Goal: Task Accomplishment & Management: Complete application form

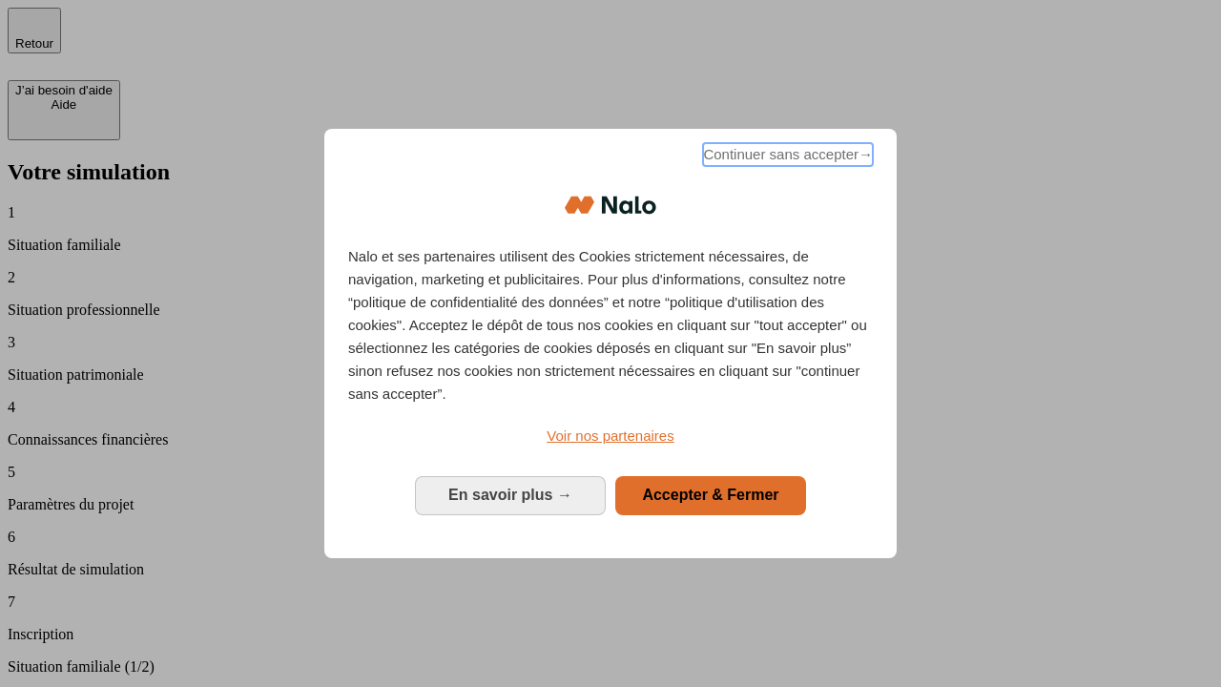
click at [786, 157] on span "Continuer sans accepter →" at bounding box center [788, 154] width 170 height 23
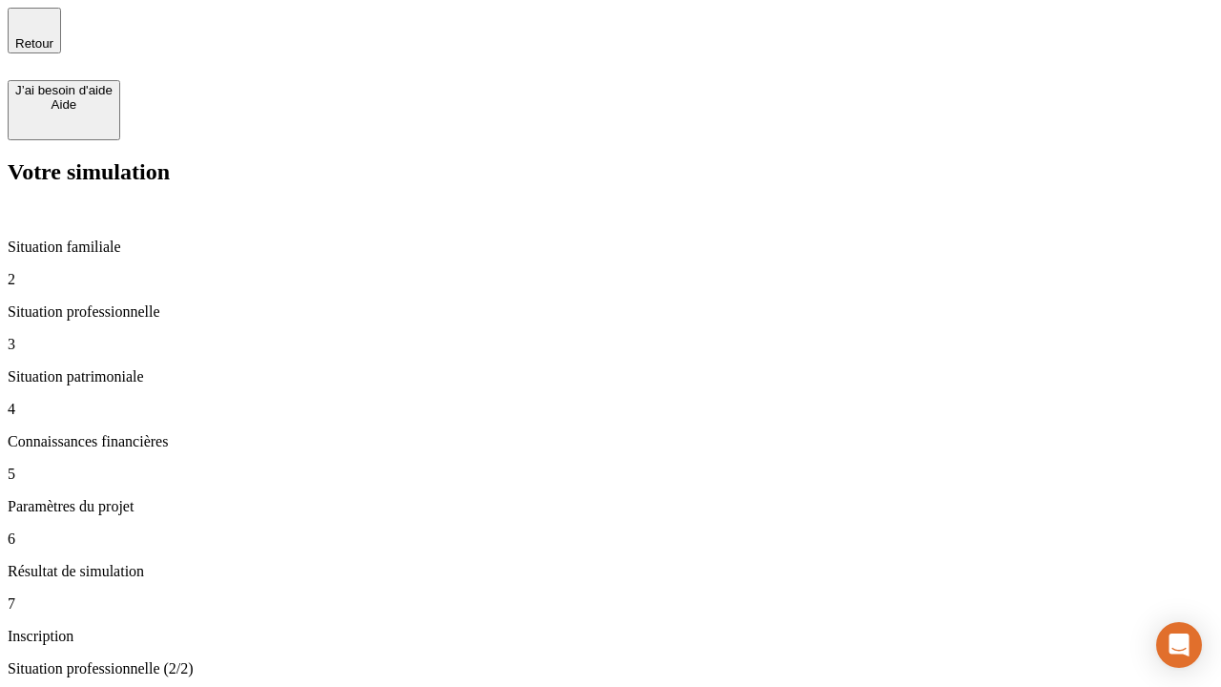
type input "30 000"
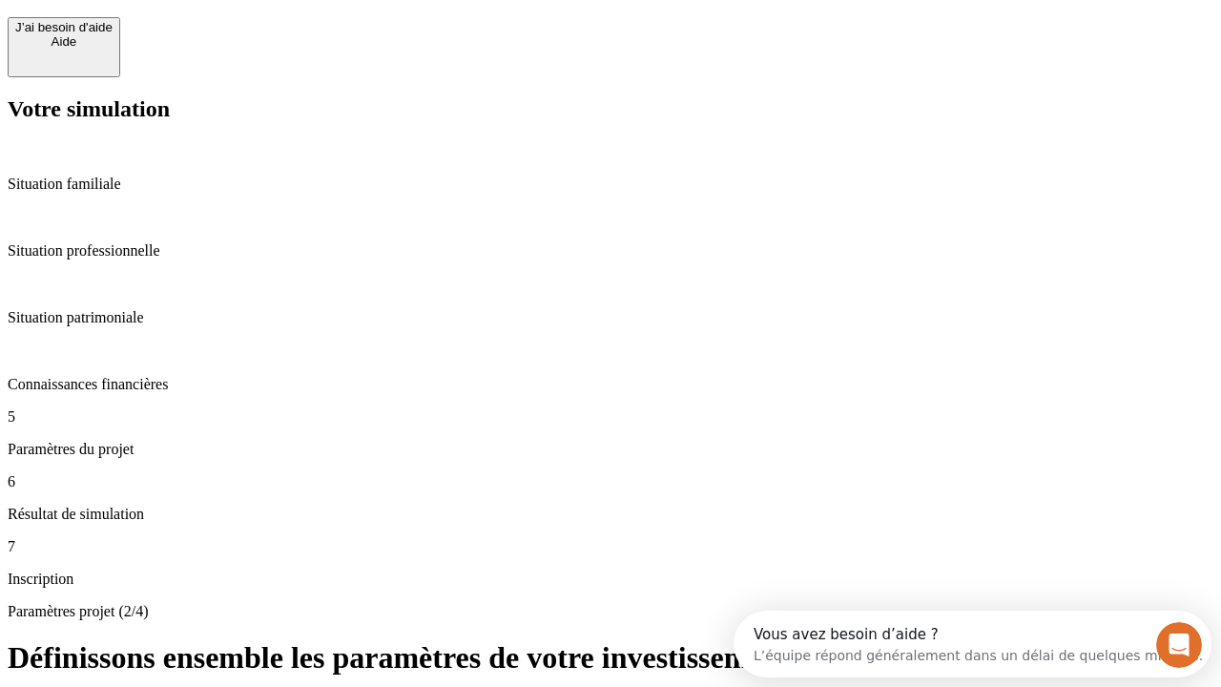
scroll to position [36, 0]
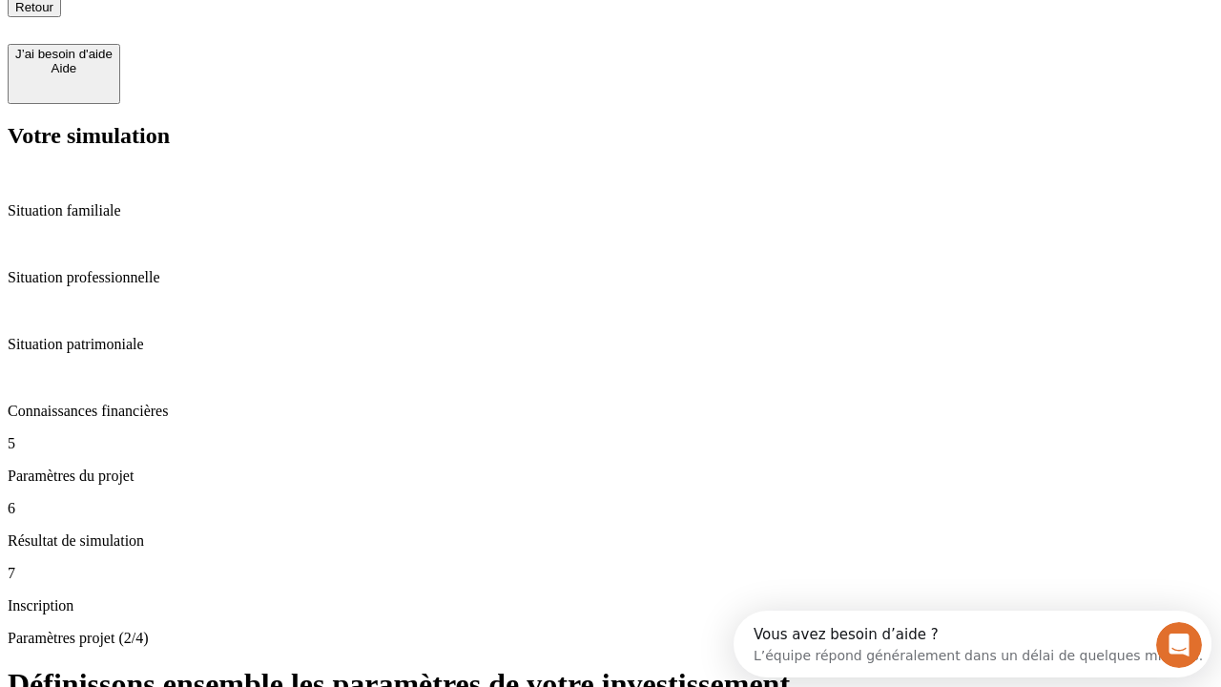
type input "25"
type input "5"
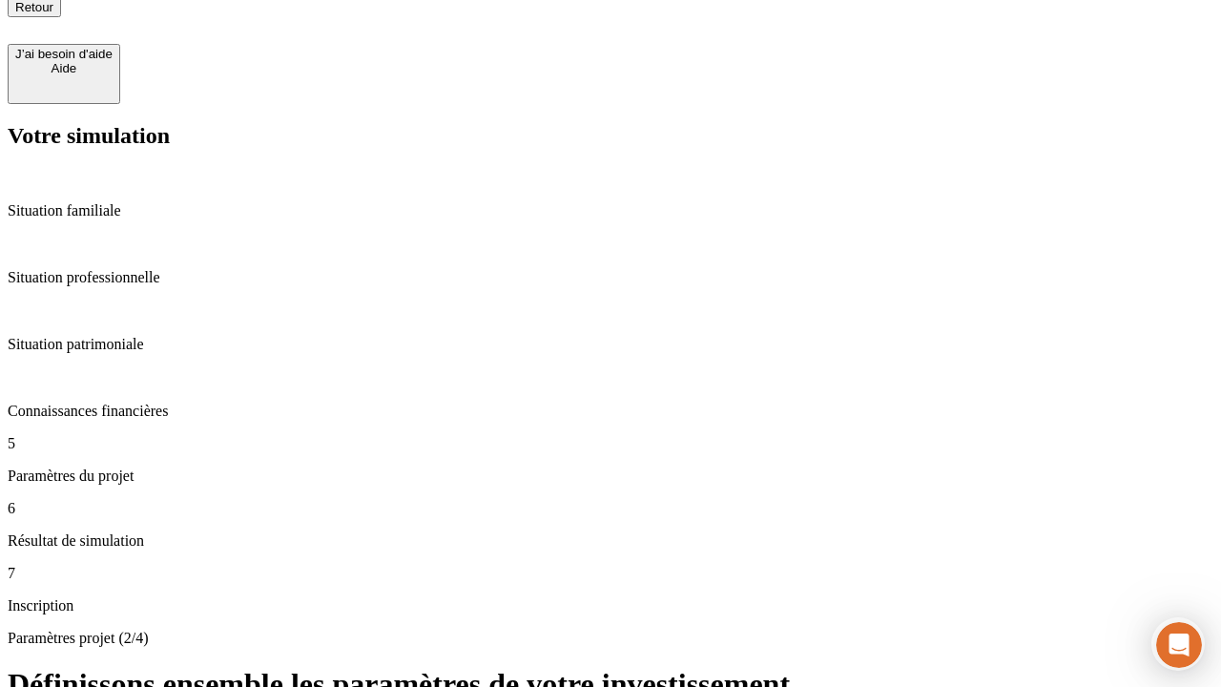
type input "1 000"
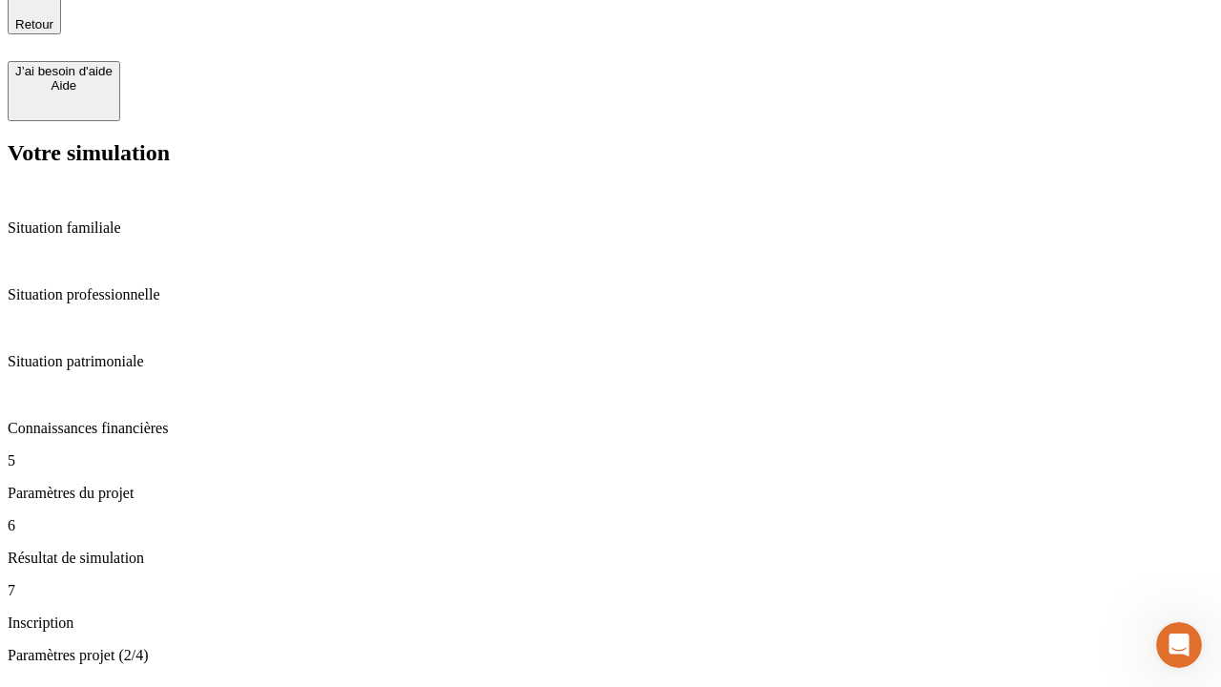
type input "640"
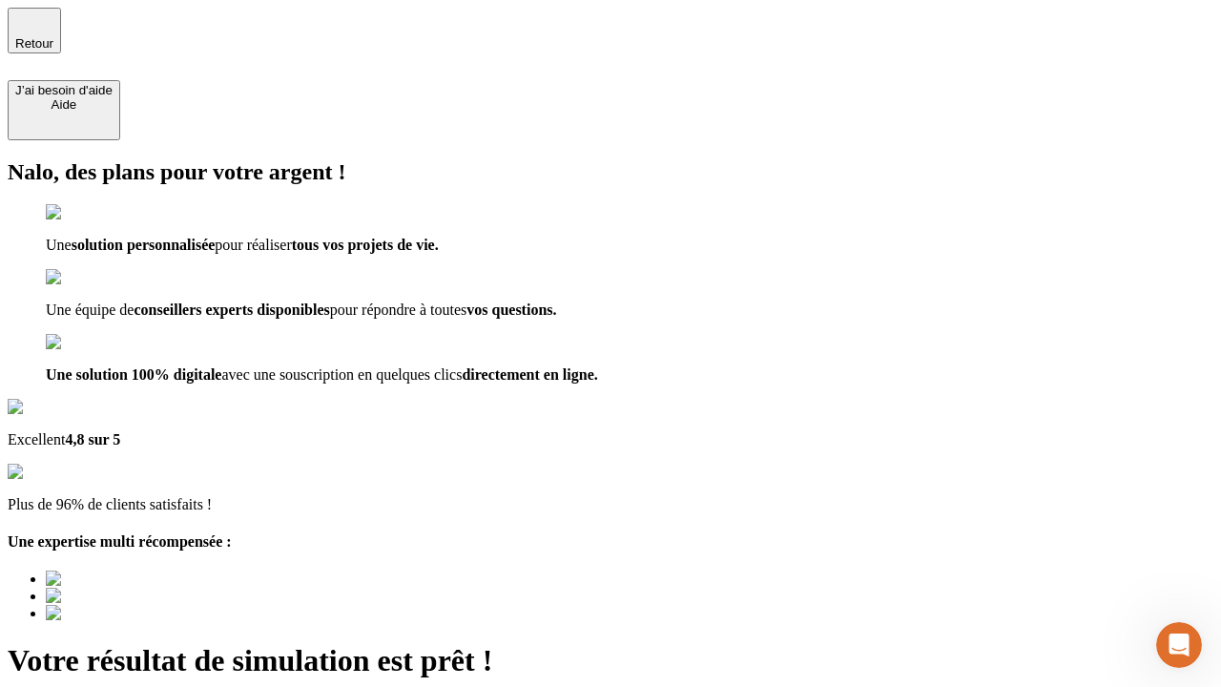
type input "[EMAIL_ADDRESS][PERSON_NAME][DOMAIN_NAME]"
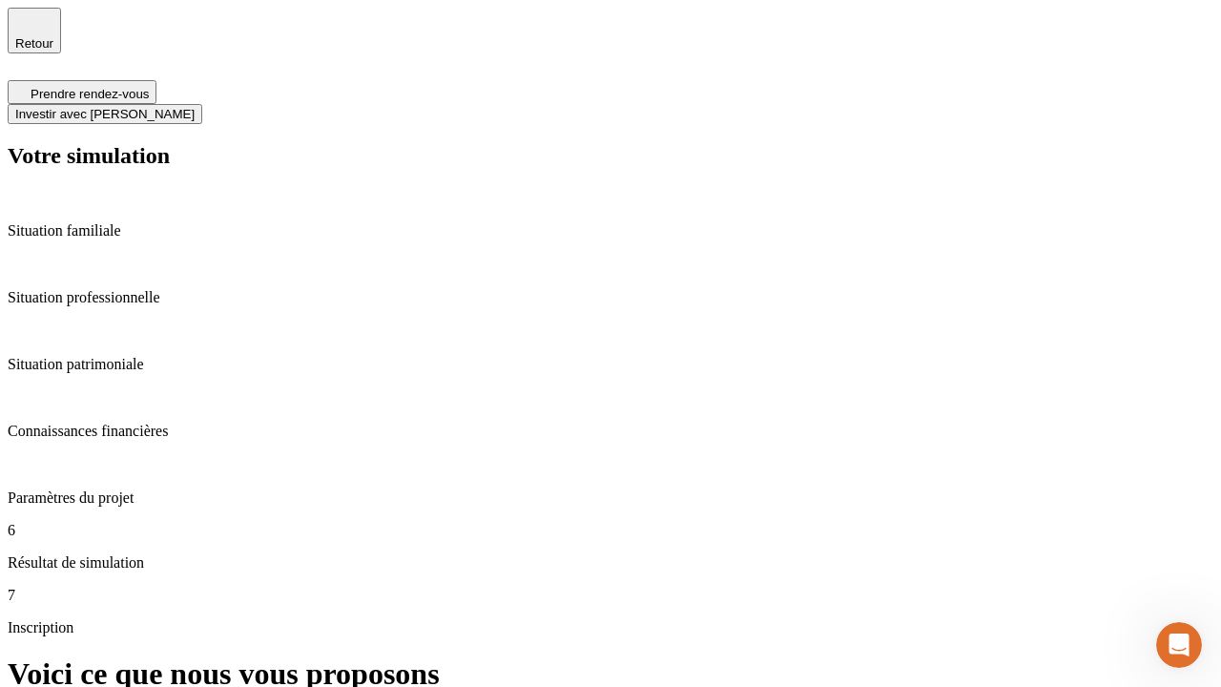
click at [195, 107] on span "Investir avec [PERSON_NAME]" at bounding box center [104, 114] width 179 height 14
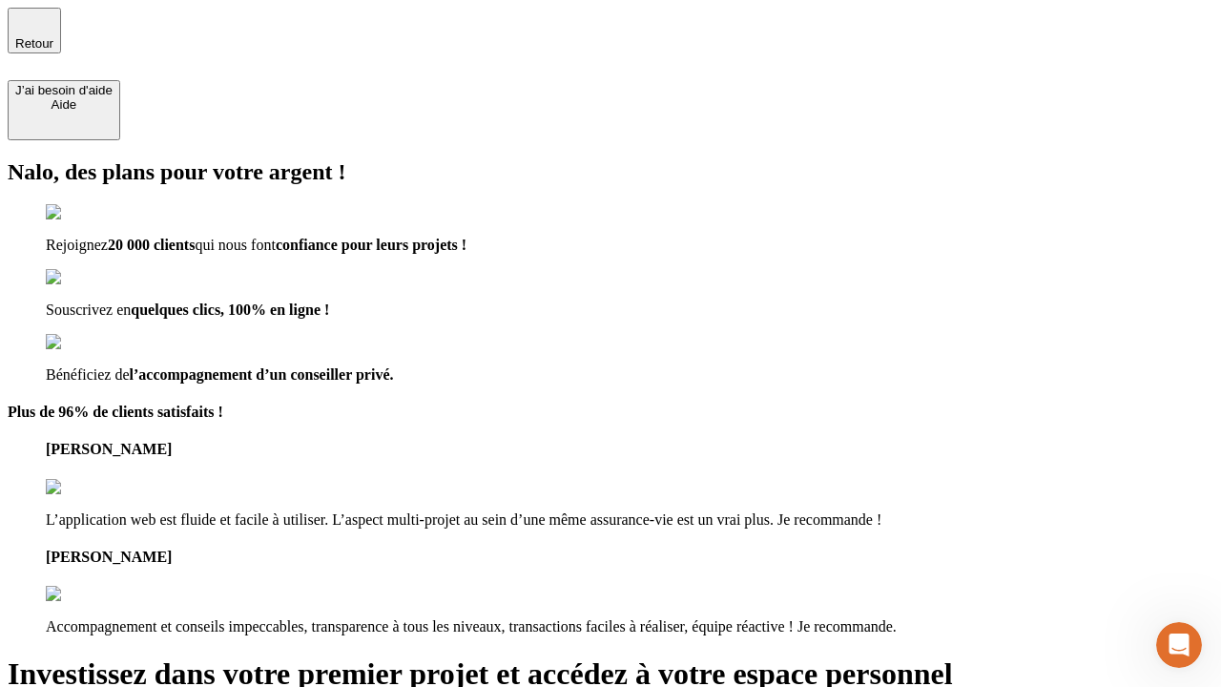
type input "[PERSON_NAME][EMAIL_ADDRESS][DOMAIN_NAME]"
